Goal: Information Seeking & Learning: Learn about a topic

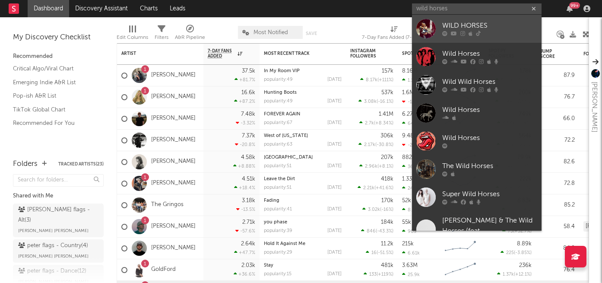
type input "wild horses"
click at [455, 24] on div "WILD HORSES" at bounding box center [490, 26] width 95 height 10
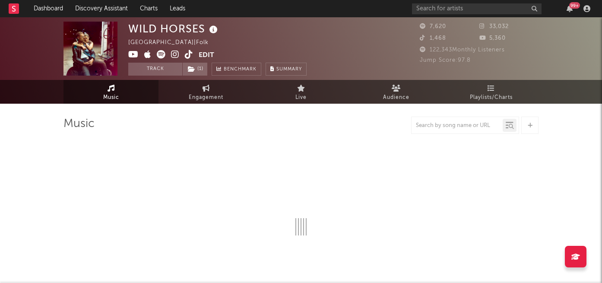
select select "6m"
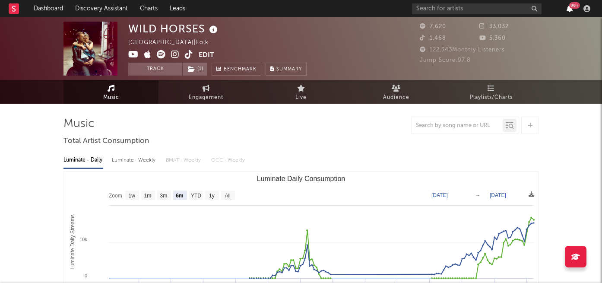
click at [568, 10] on icon "button" at bounding box center [570, 8] width 6 height 7
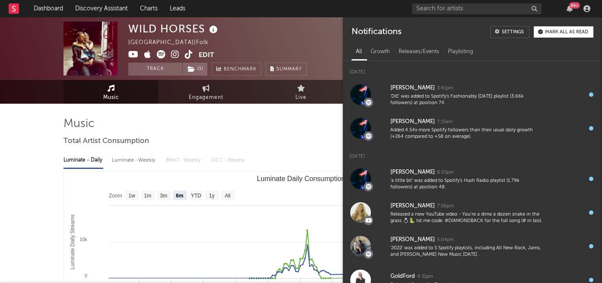
click at [561, 29] on button "Mark all as read" at bounding box center [564, 31] width 60 height 11
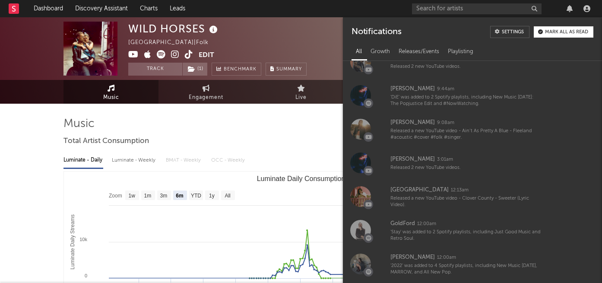
scroll to position [358, 0]
